Goal: Transaction & Acquisition: Purchase product/service

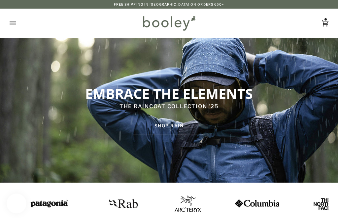
click at [160, 122] on link "SHOP rain" at bounding box center [169, 126] width 73 height 18
click at [147, 127] on link "SHOP rain" at bounding box center [169, 126] width 73 height 18
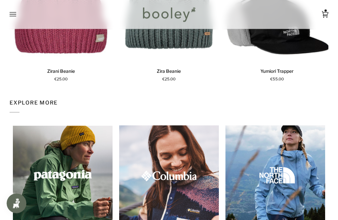
scroll to position [791, 0]
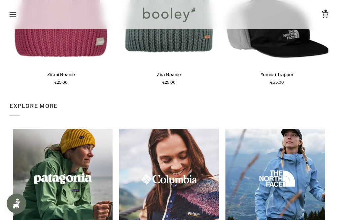
click at [14, 12] on icon "Open menu" at bounding box center [13, 15] width 7 height 10
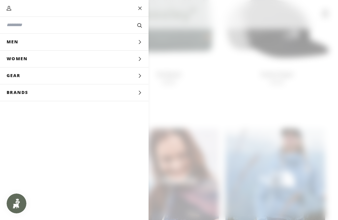
click at [12, 61] on span "Women" at bounding box center [19, 59] width 39 height 17
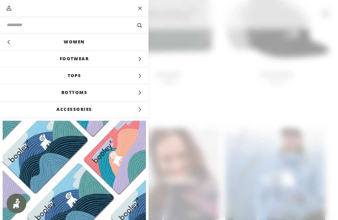
click at [66, 44] on link "Women" at bounding box center [74, 42] width 149 height 17
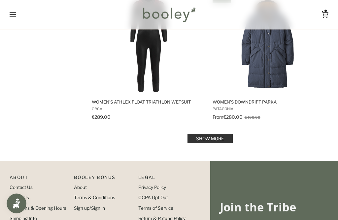
scroll to position [1332, 0]
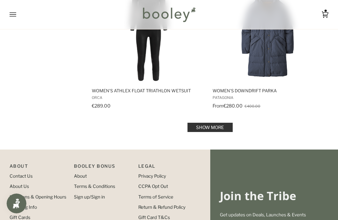
click at [223, 127] on link "Show more" at bounding box center [210, 127] width 45 height 9
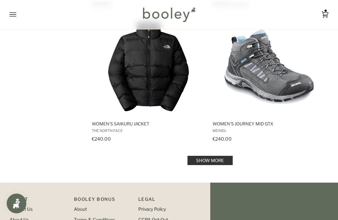
scroll to position [2650, 0]
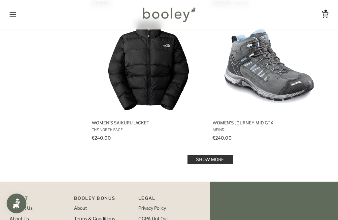
click at [212, 158] on link "Show more" at bounding box center [210, 159] width 45 height 9
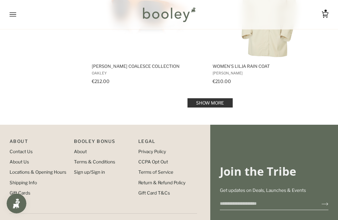
scroll to position [4054, 0]
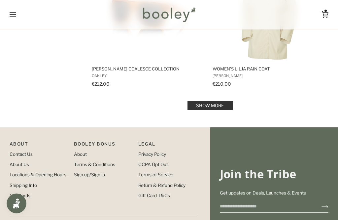
click at [214, 102] on link "Show more" at bounding box center [210, 105] width 45 height 9
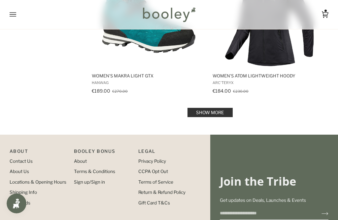
scroll to position [5390, 0]
click at [215, 109] on link "Show more" at bounding box center [210, 112] width 45 height 9
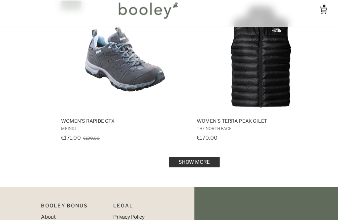
scroll to position [6707, 0]
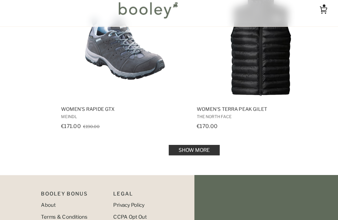
click at [189, 134] on link "Show more" at bounding box center [210, 138] width 45 height 9
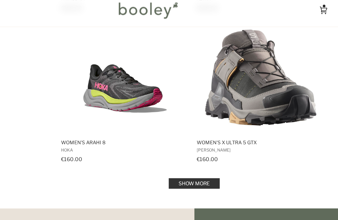
scroll to position [8023, 0]
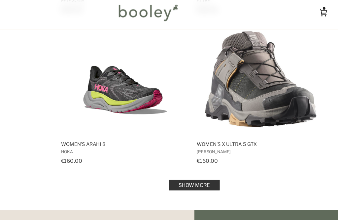
click at [188, 163] on link "Show more" at bounding box center [210, 167] width 45 height 9
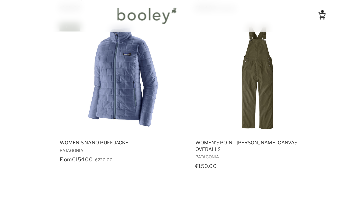
scroll to position [9236, 0]
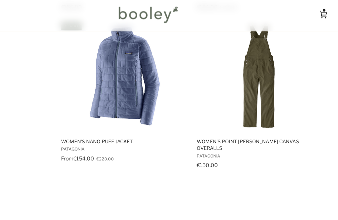
click at [92, 124] on span "Women's Nano Puff Jacket" at bounding box center [149, 127] width 114 height 6
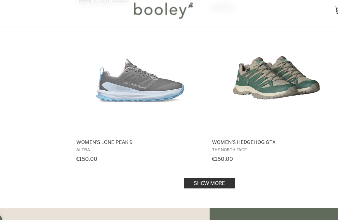
scroll to position [9381, 0]
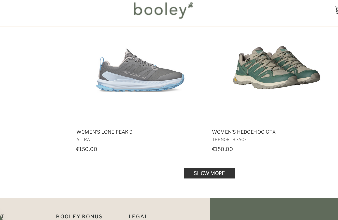
click at [205, 155] on link "Show more" at bounding box center [210, 159] width 45 height 9
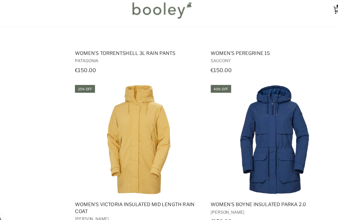
scroll to position [9591, 0]
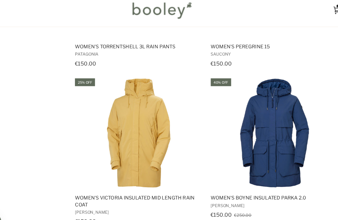
click at [249, 178] on span "Women's Boyne Insulated Parka 2.0" at bounding box center [270, 181] width 114 height 6
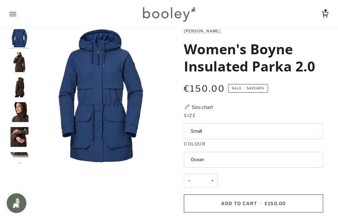
scroll to position [17, 0]
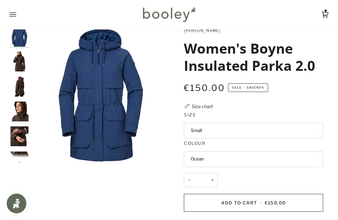
click at [17, 82] on img "Helly Hansen Women's Boyne Insulated Parka 2.0 - Booley Galway" at bounding box center [20, 87] width 20 height 20
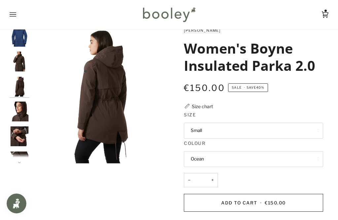
click at [17, 60] on img "Helly Hansen Women's Boyne Insulated Parka 2.0 - Booley Galway" at bounding box center [20, 62] width 20 height 20
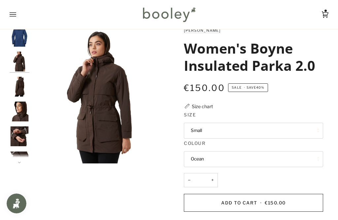
click at [22, 131] on img "Helly Hansen Women's Boyne Insulated Parka 2.0 - Booley Galway" at bounding box center [20, 136] width 20 height 20
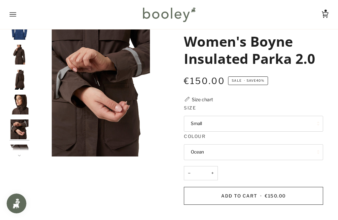
scroll to position [0, 0]
click at [18, 32] on img "Helly Hansen Women's Boyne Insulated Parka 2.0 Ocean - Booley Galway" at bounding box center [20, 30] width 20 height 20
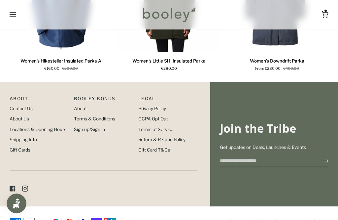
scroll to position [481, 0]
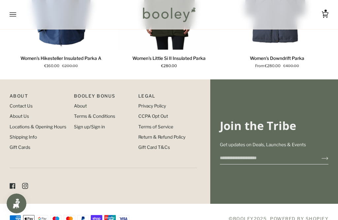
click at [151, 139] on link "Return & Refund Policy" at bounding box center [161, 136] width 47 height 5
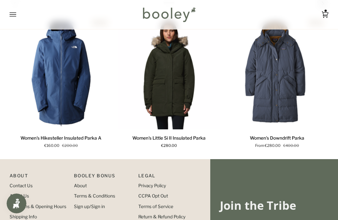
scroll to position [401, 0]
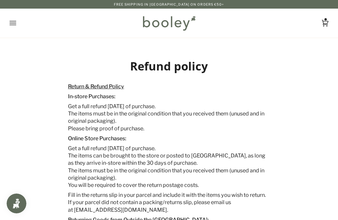
click at [12, 25] on icon "Open menu" at bounding box center [13, 23] width 7 height 10
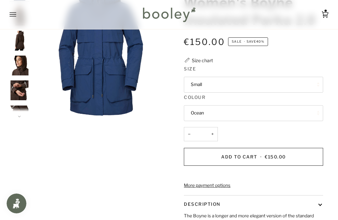
scroll to position [47, 0]
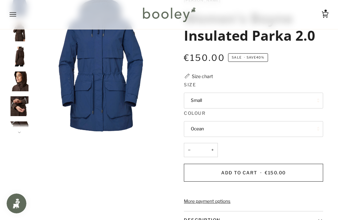
click at [281, 171] on span "€150.00" at bounding box center [275, 172] width 21 height 5
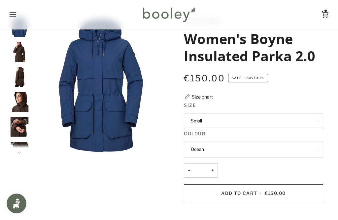
scroll to position [0, 0]
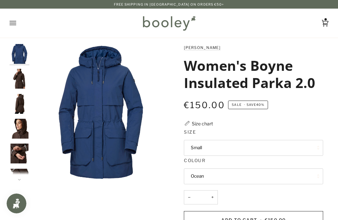
click at [184, 54] on div "[PERSON_NAME]" at bounding box center [253, 51] width 139 height 14
copy h1 "Women's Boyne Insulated Parka"
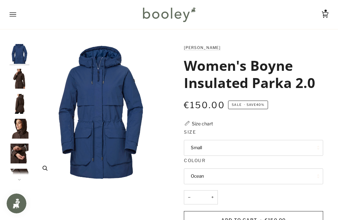
scroll to position [23, 0]
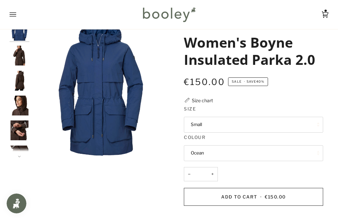
click at [220, 194] on button "Add to Cart • €150.00" at bounding box center [253, 197] width 139 height 18
click at [326, 13] on icon at bounding box center [325, 15] width 7 height 10
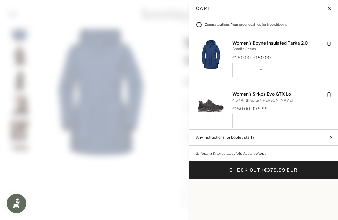
click at [239, 67] on button "−" at bounding box center [237, 70] width 11 height 14
type input "*"
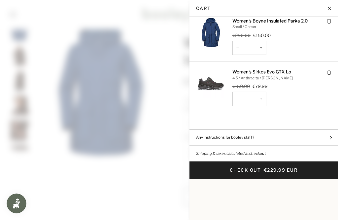
scroll to position [31, 0]
click at [238, 91] on button "−" at bounding box center [237, 98] width 11 height 14
type input "*"
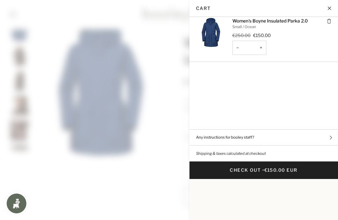
click at [236, 161] on button "Check Out • €150.00 EUR" at bounding box center [264, 170] width 149 height 18
